Goal: Find specific page/section: Find specific page/section

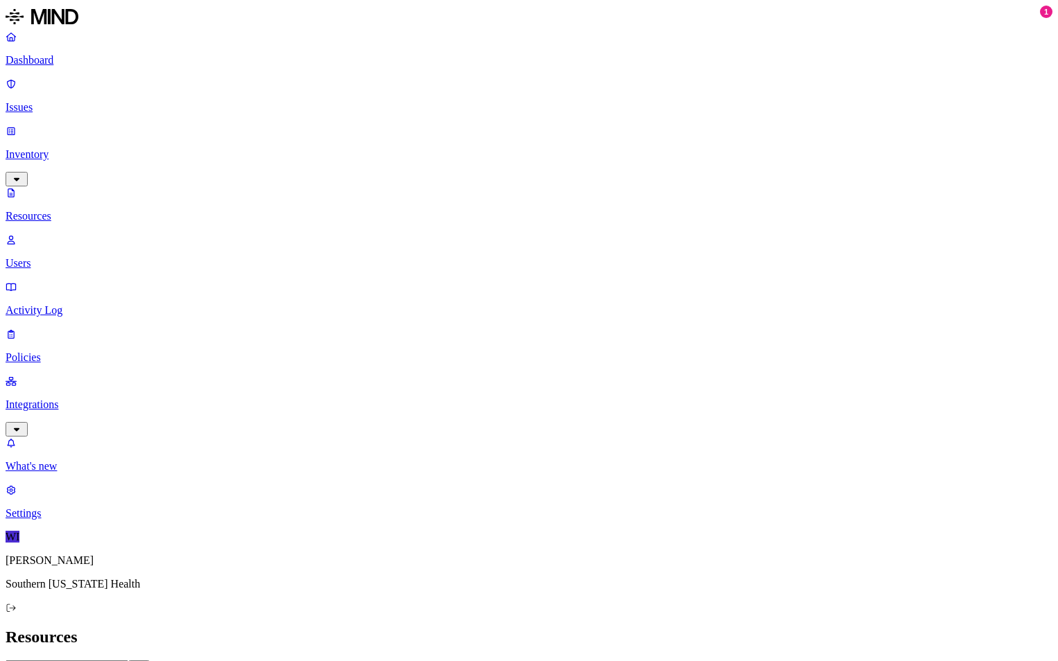
click at [46, 58] on p "Dashboard" at bounding box center [529, 60] width 1047 height 12
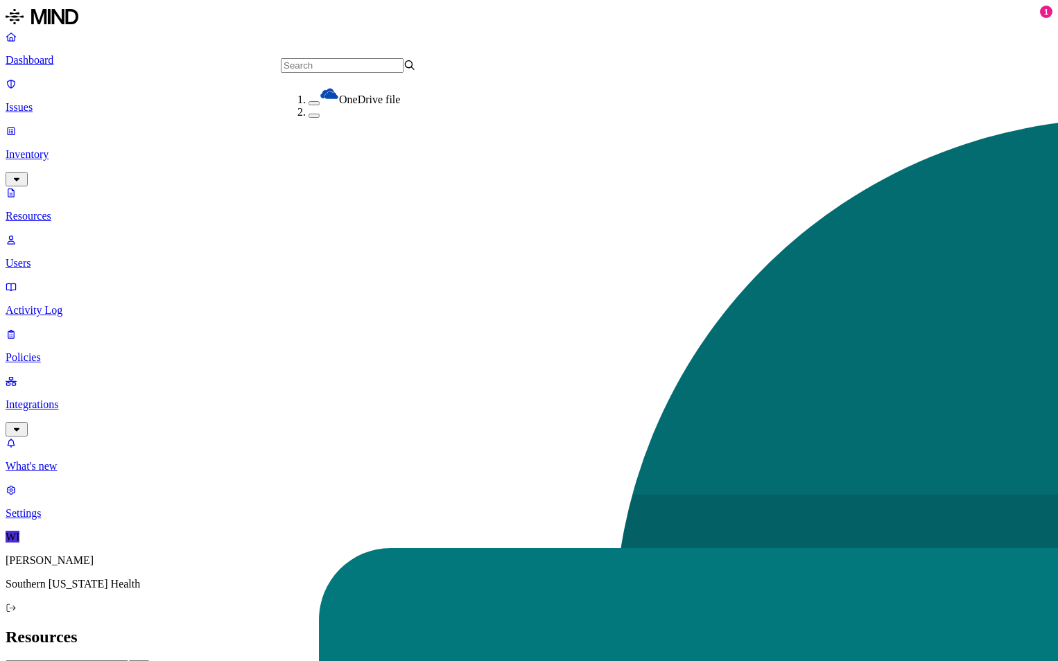
click at [439, 628] on header "Resources" at bounding box center [529, 637] width 1047 height 19
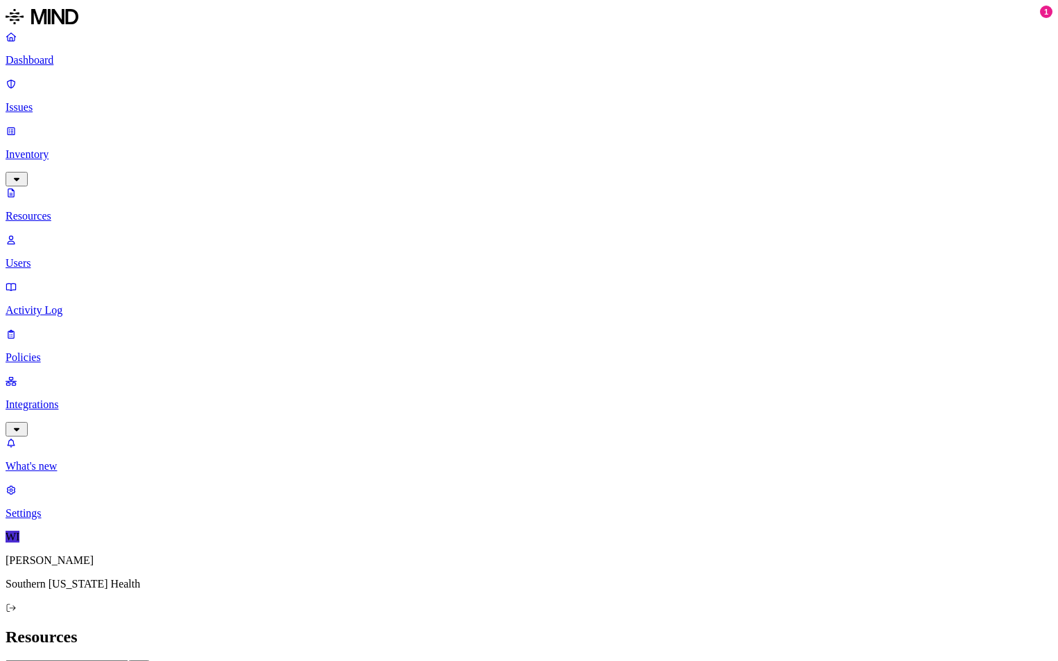
drag, startPoint x: 453, startPoint y: 35, endPoint x: 372, endPoint y: 312, distance: 288.9
drag, startPoint x: 372, startPoint y: 312, endPoint x: 252, endPoint y: 634, distance: 344.2
